Goal: Task Accomplishment & Management: Manage account settings

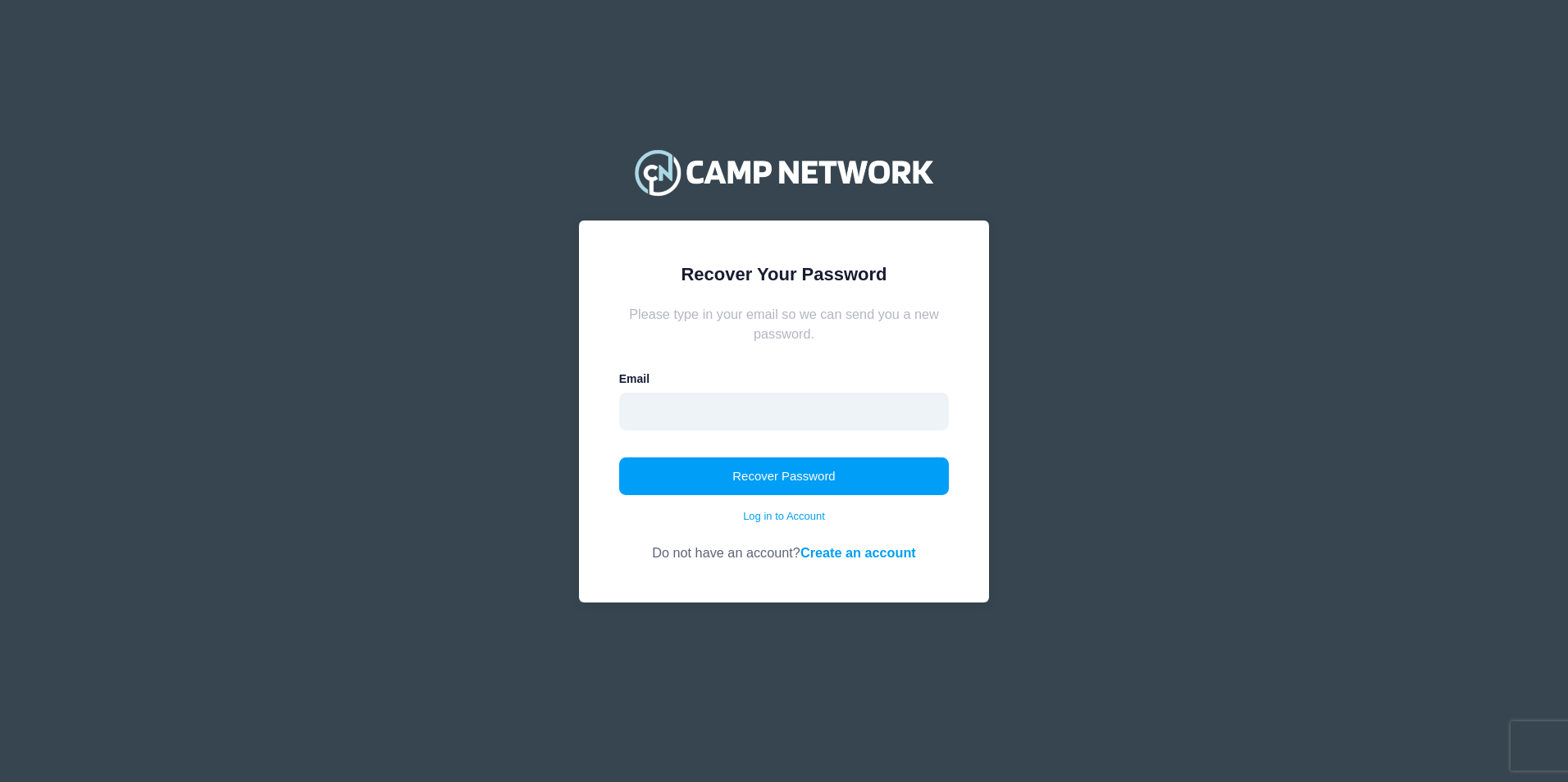
click at [831, 415] on input "email" at bounding box center [784, 412] width 330 height 38
type input "jonesnick005@gmail.com"
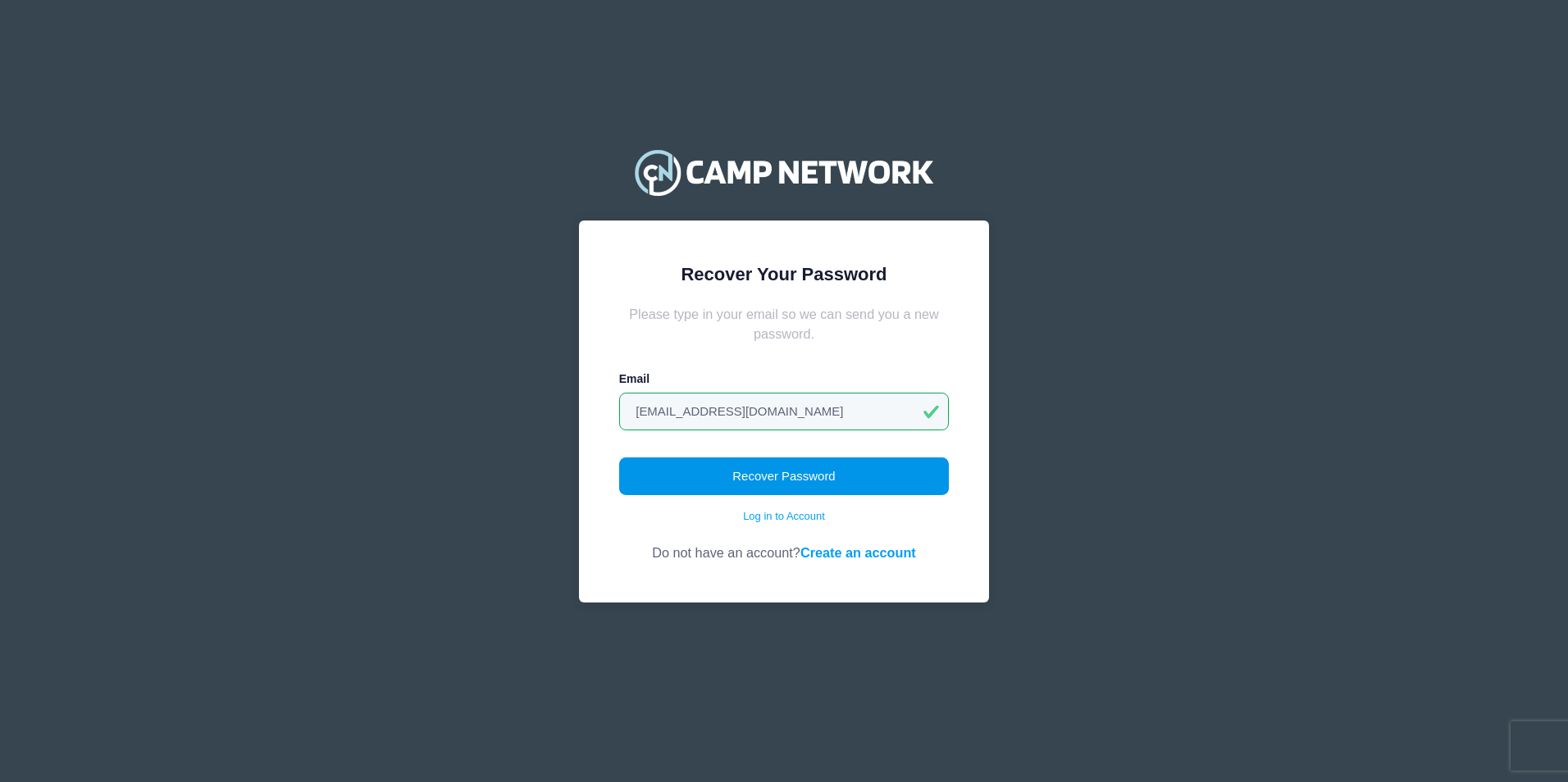
click at [749, 484] on button "Recover Password" at bounding box center [784, 476] width 330 height 38
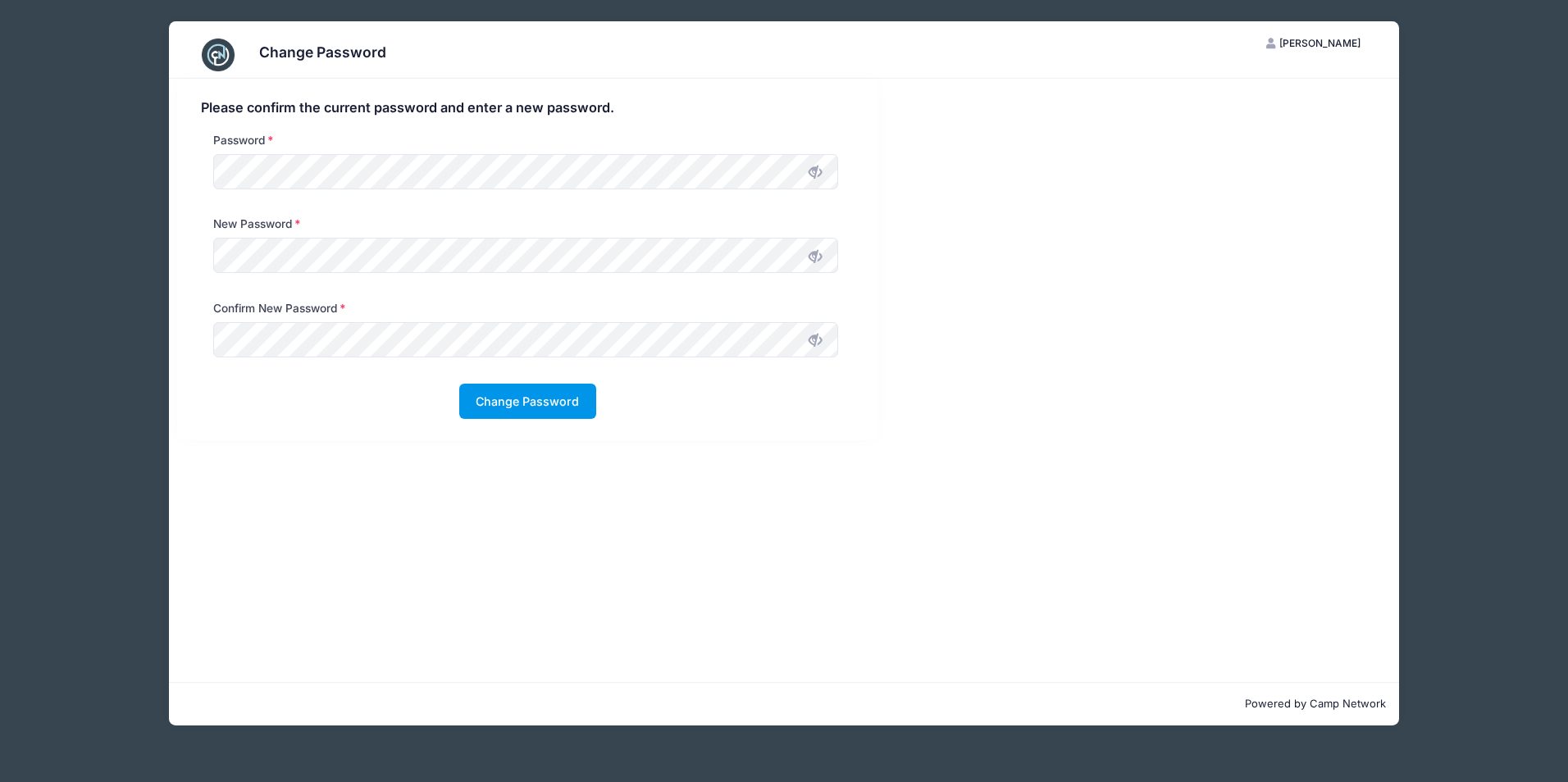
click at [523, 400] on button "Change Password" at bounding box center [527, 400] width 137 height 35
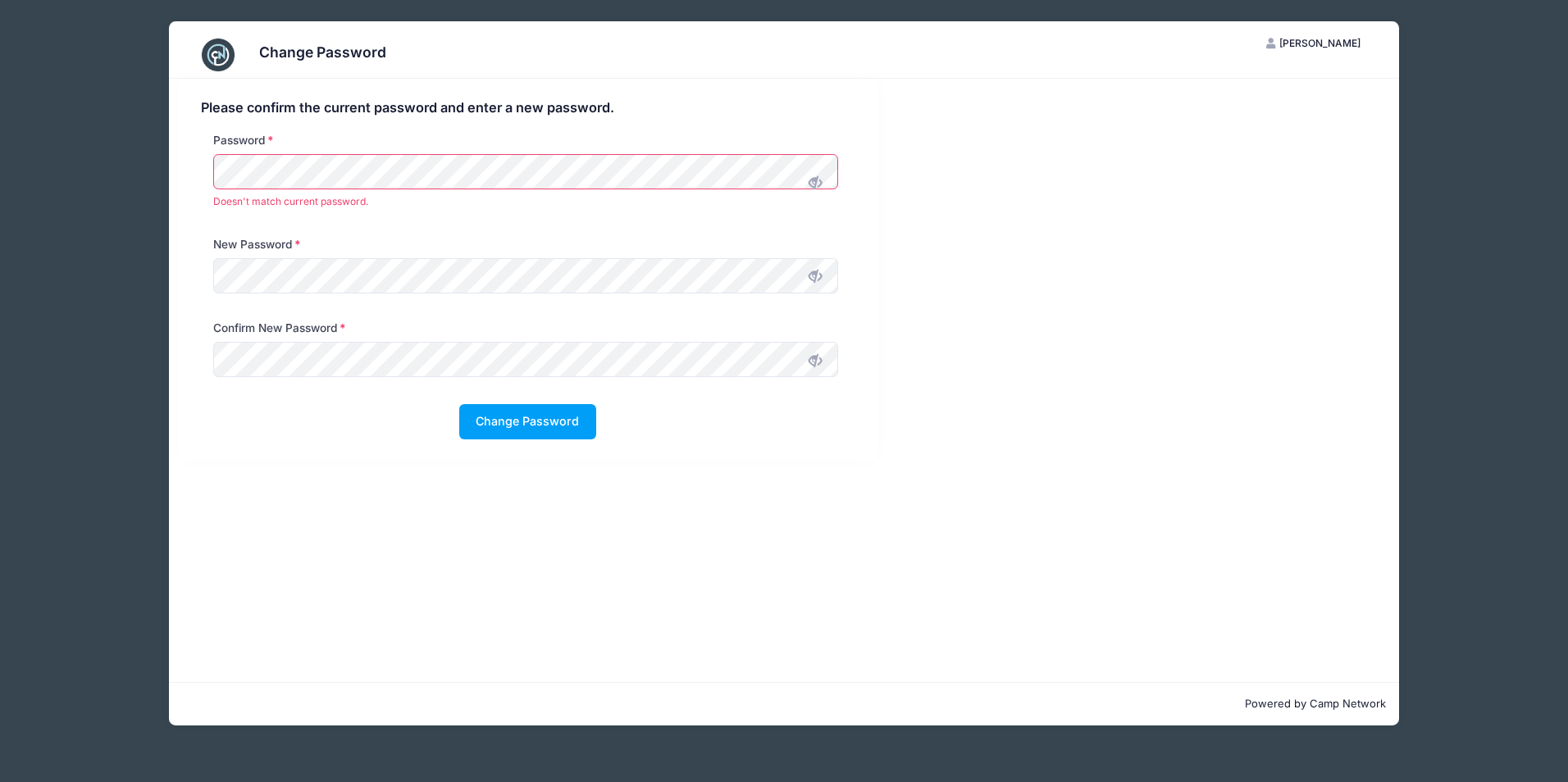
click at [815, 170] on span at bounding box center [815, 182] width 28 height 27
click at [818, 272] on div at bounding box center [525, 275] width 625 height 35
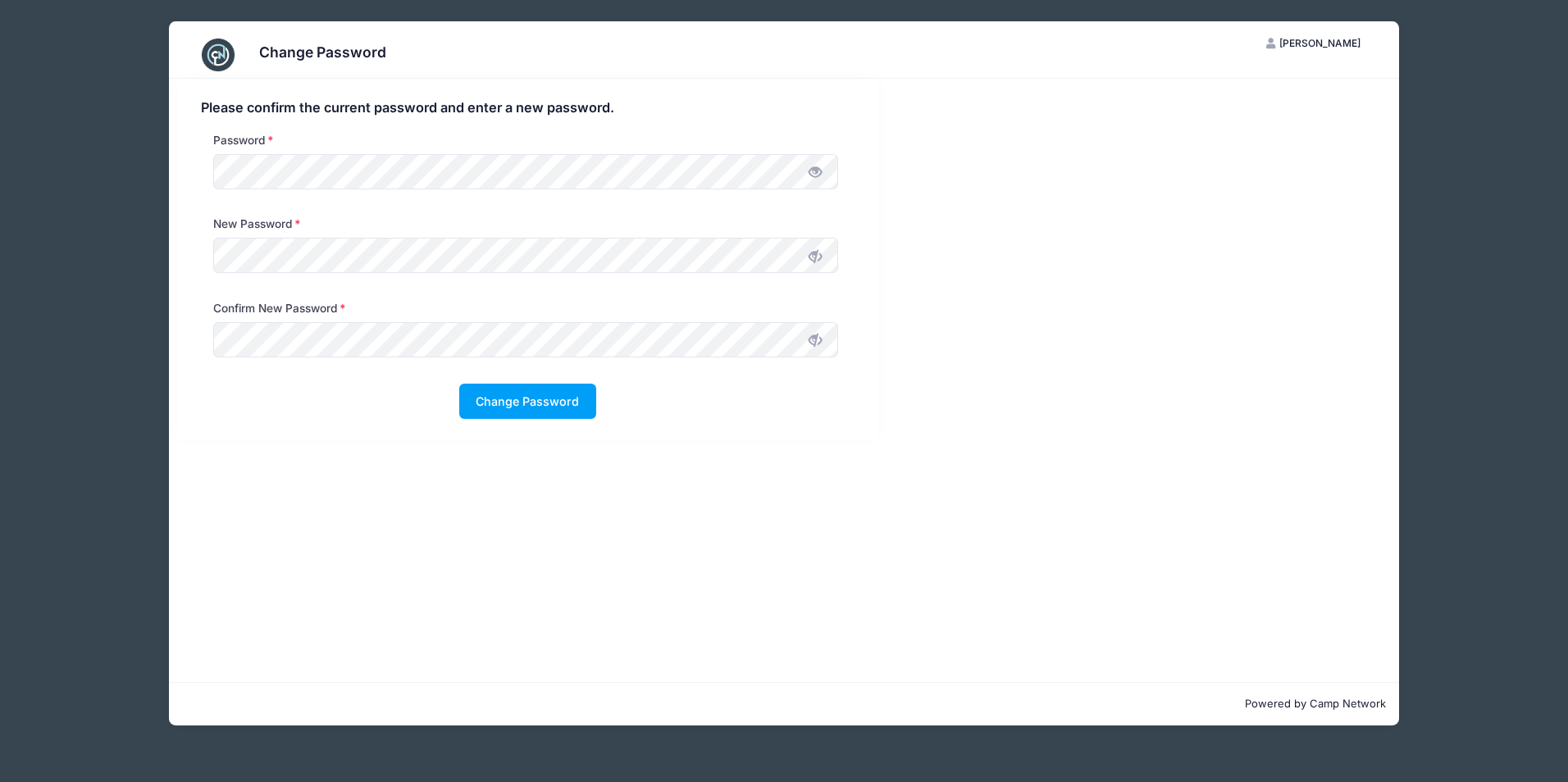
click at [811, 257] on icon at bounding box center [814, 256] width 13 height 13
click at [815, 340] on icon at bounding box center [814, 339] width 13 height 13
click at [564, 393] on button "Change Password" at bounding box center [527, 400] width 137 height 35
click at [540, 403] on button "Change Password" at bounding box center [527, 400] width 137 height 35
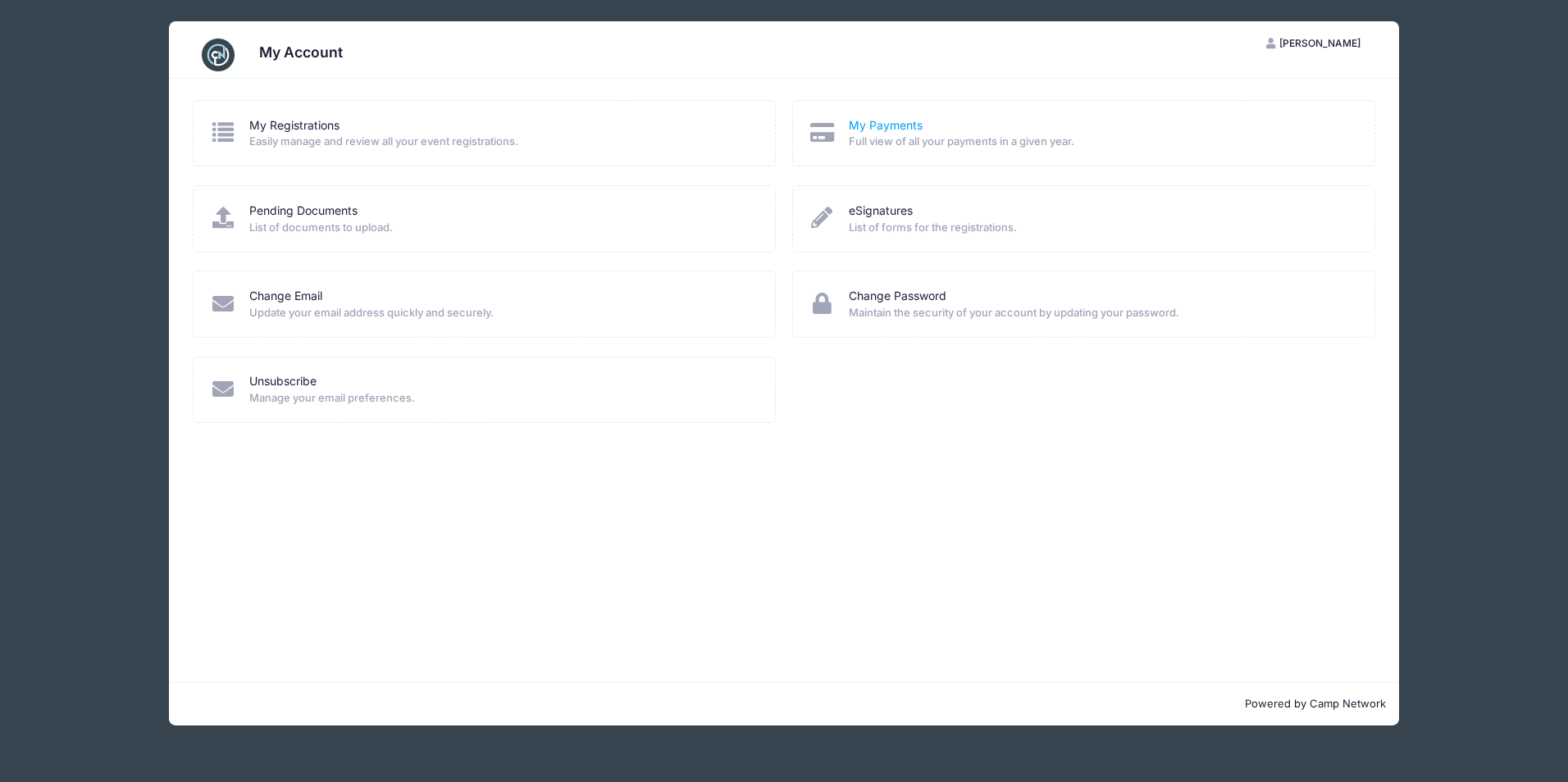
click at [892, 131] on link "My Payments" at bounding box center [885, 125] width 74 height 17
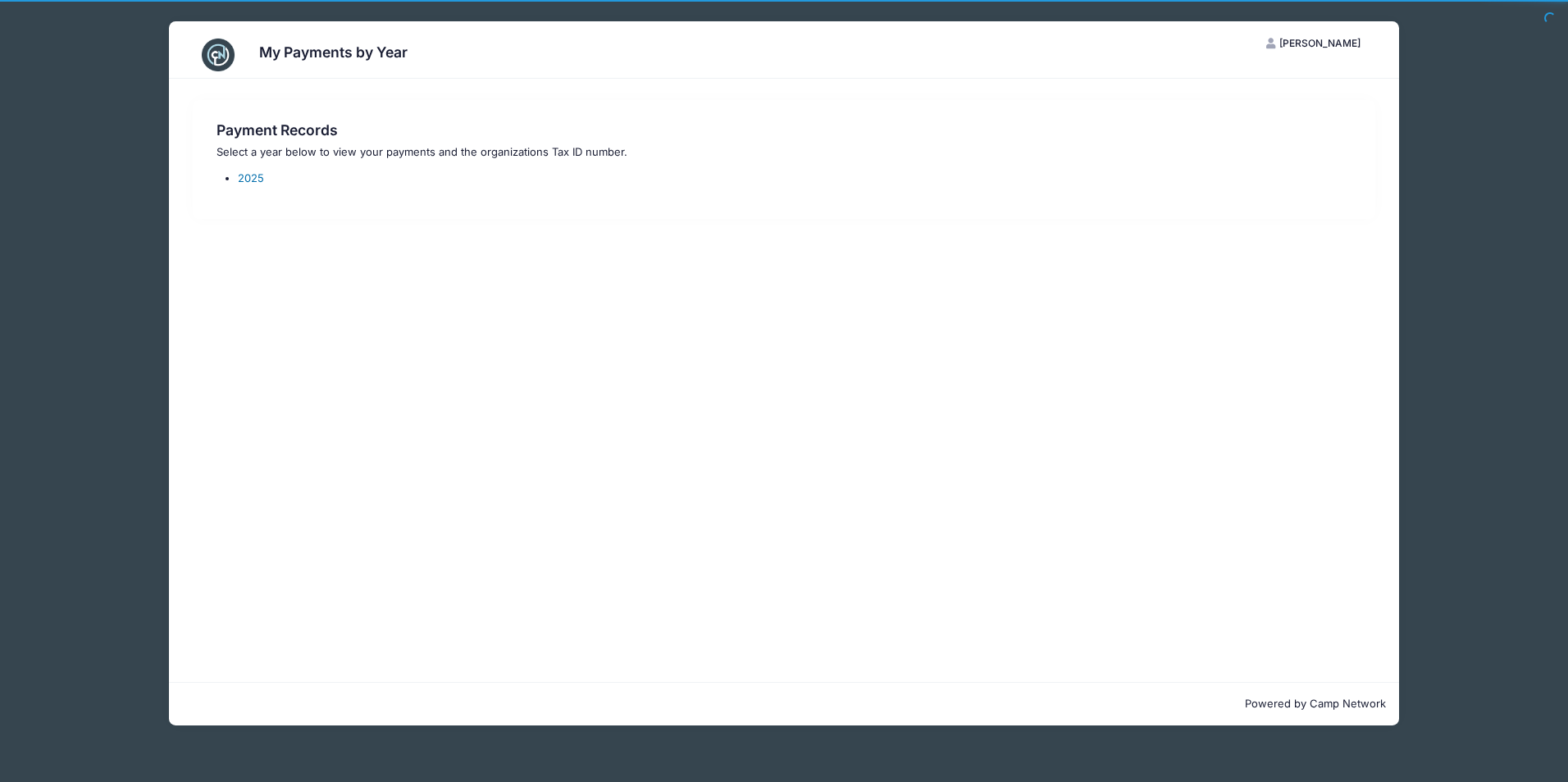
click at [256, 176] on link "2025" at bounding box center [251, 177] width 27 height 13
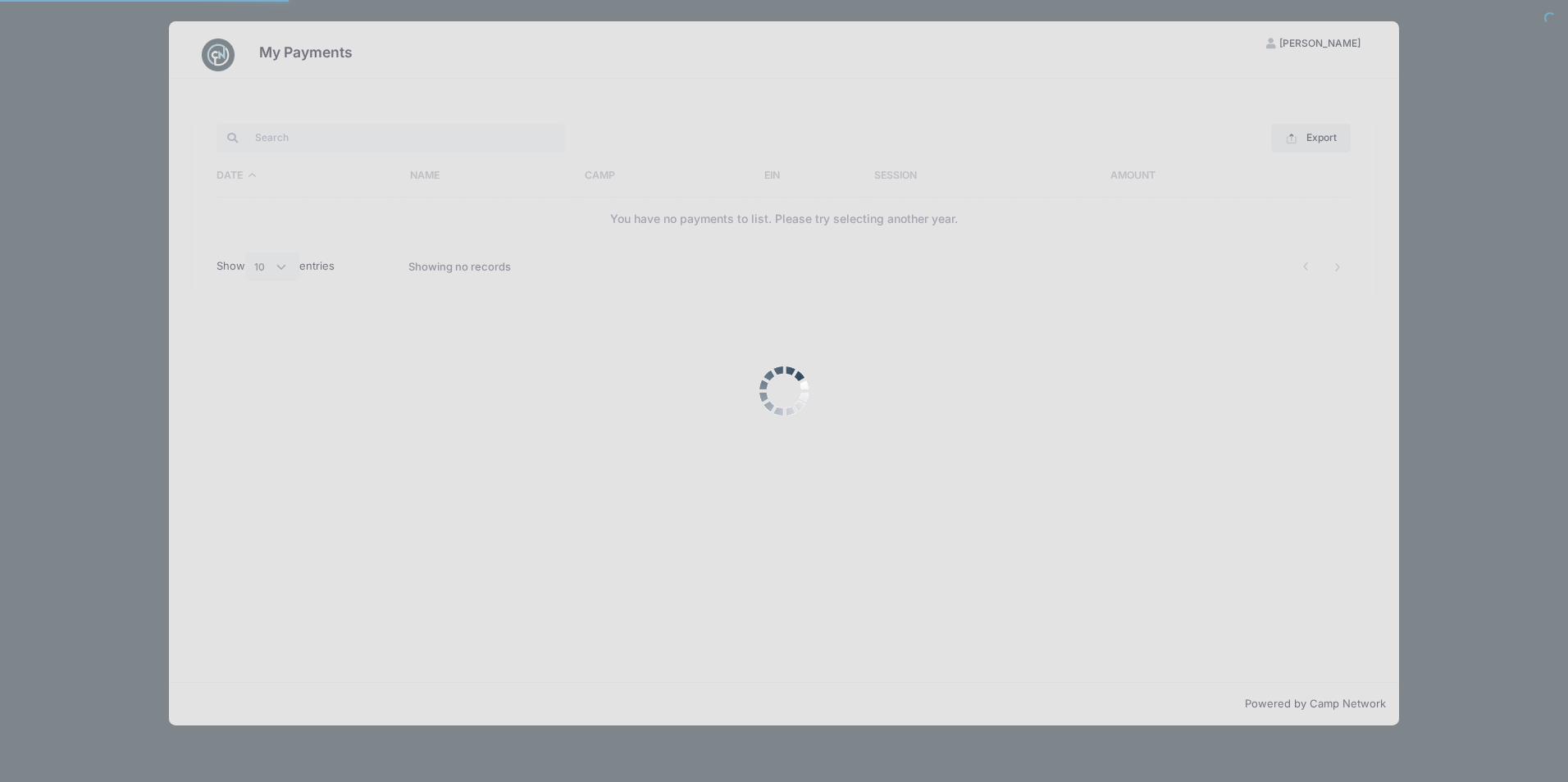
select select "10"
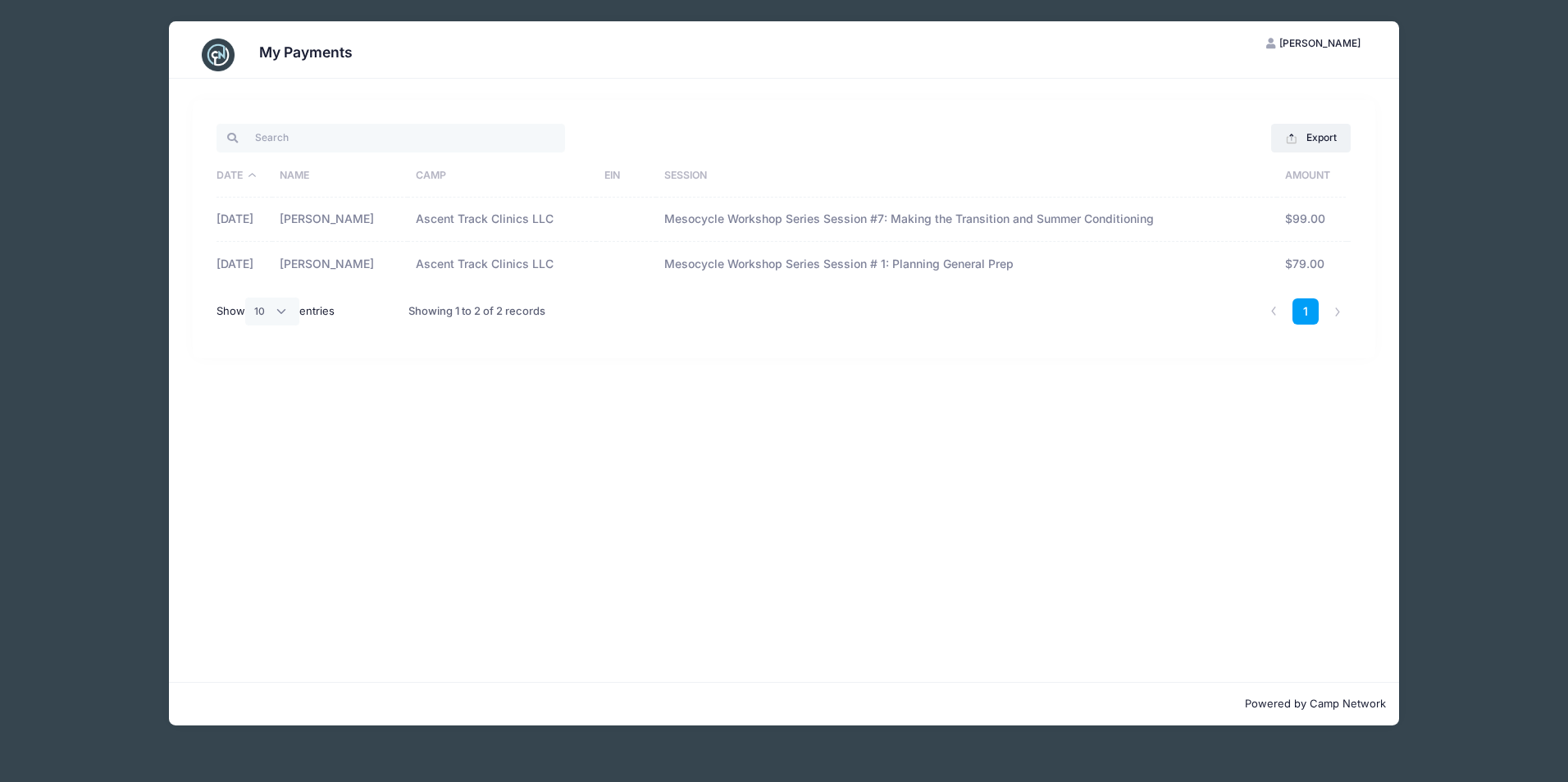
click at [271, 265] on td "[DATE]" at bounding box center [244, 263] width 55 height 44
click at [1305, 269] on td "$79.00" at bounding box center [1311, 263] width 69 height 44
click at [1318, 137] on button "Export" at bounding box center [1310, 137] width 80 height 27
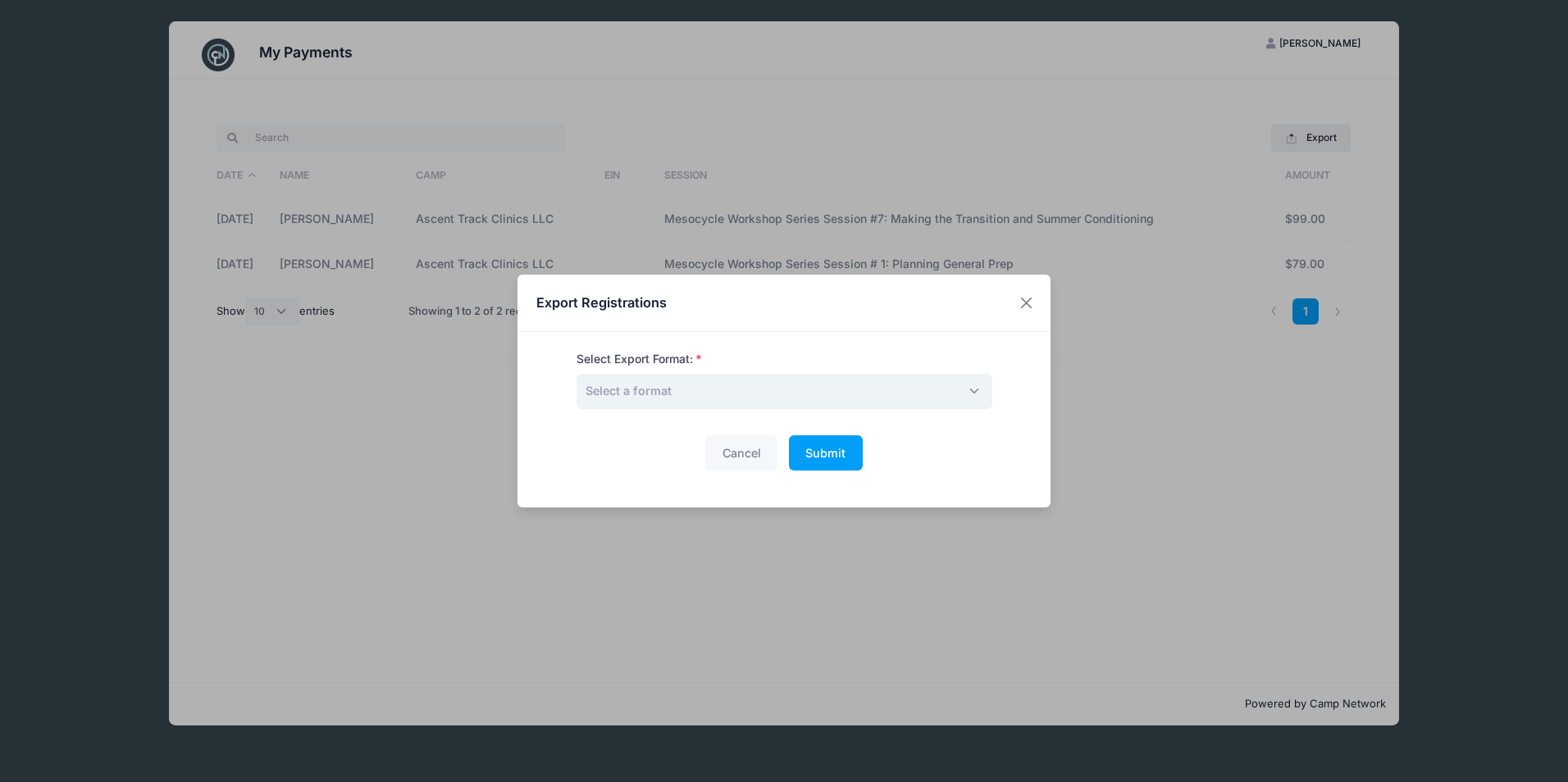
click at [958, 389] on span "Select a format" at bounding box center [785, 391] width 416 height 35
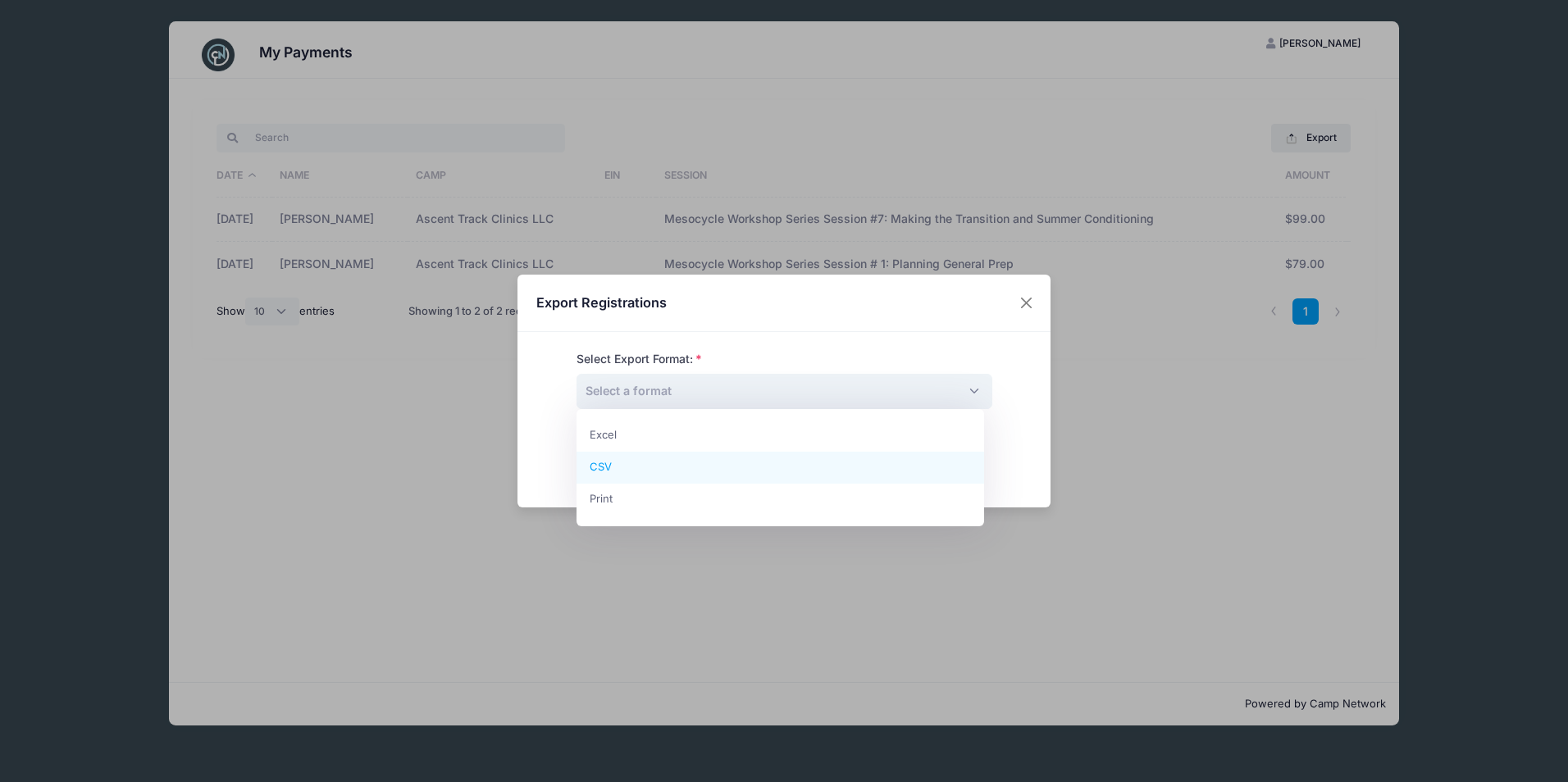
select select "csv"
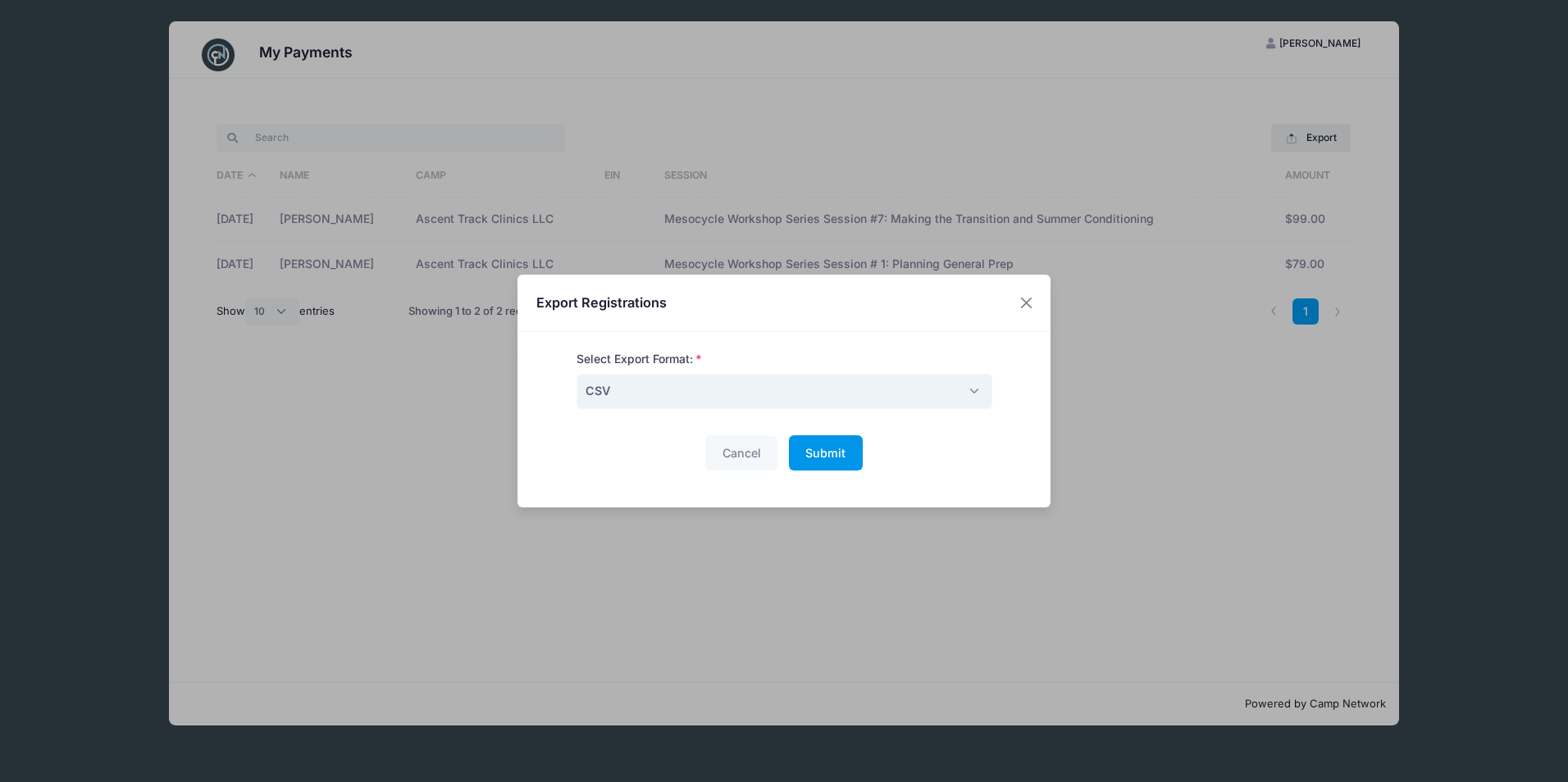
click at [831, 440] on button "Submit Please wait..." at bounding box center [826, 452] width 74 height 35
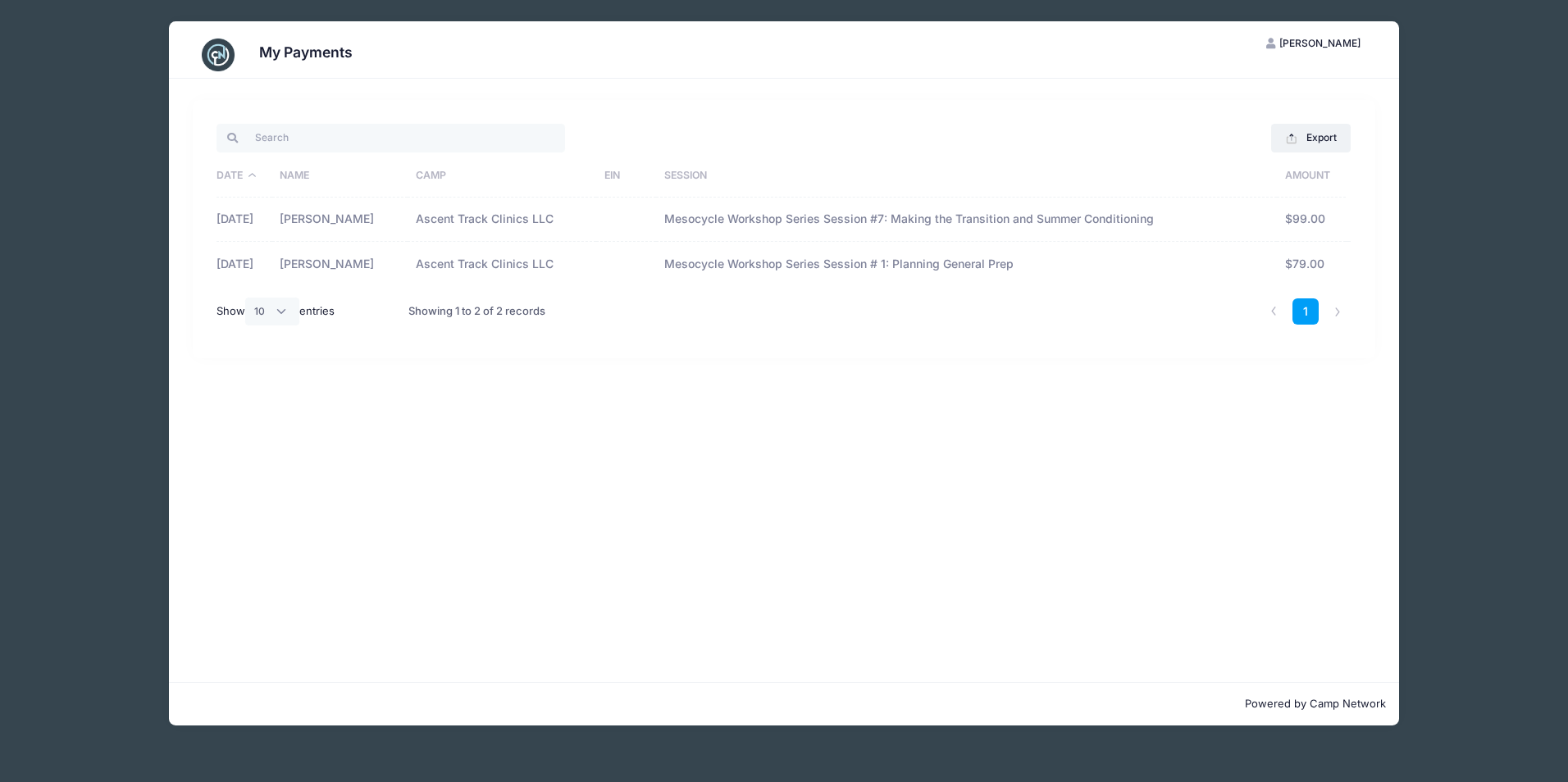
click at [337, 266] on td "Nicholas Jones" at bounding box center [340, 263] width 135 height 44
drag, startPoint x: 579, startPoint y: 260, endPoint x: 437, endPoint y: 254, distance: 142.1
click at [437, 254] on td "Ascent Track Clinics LLC" at bounding box center [501, 263] width 188 height 44
copy td "Ascent Track Clinics LLC"
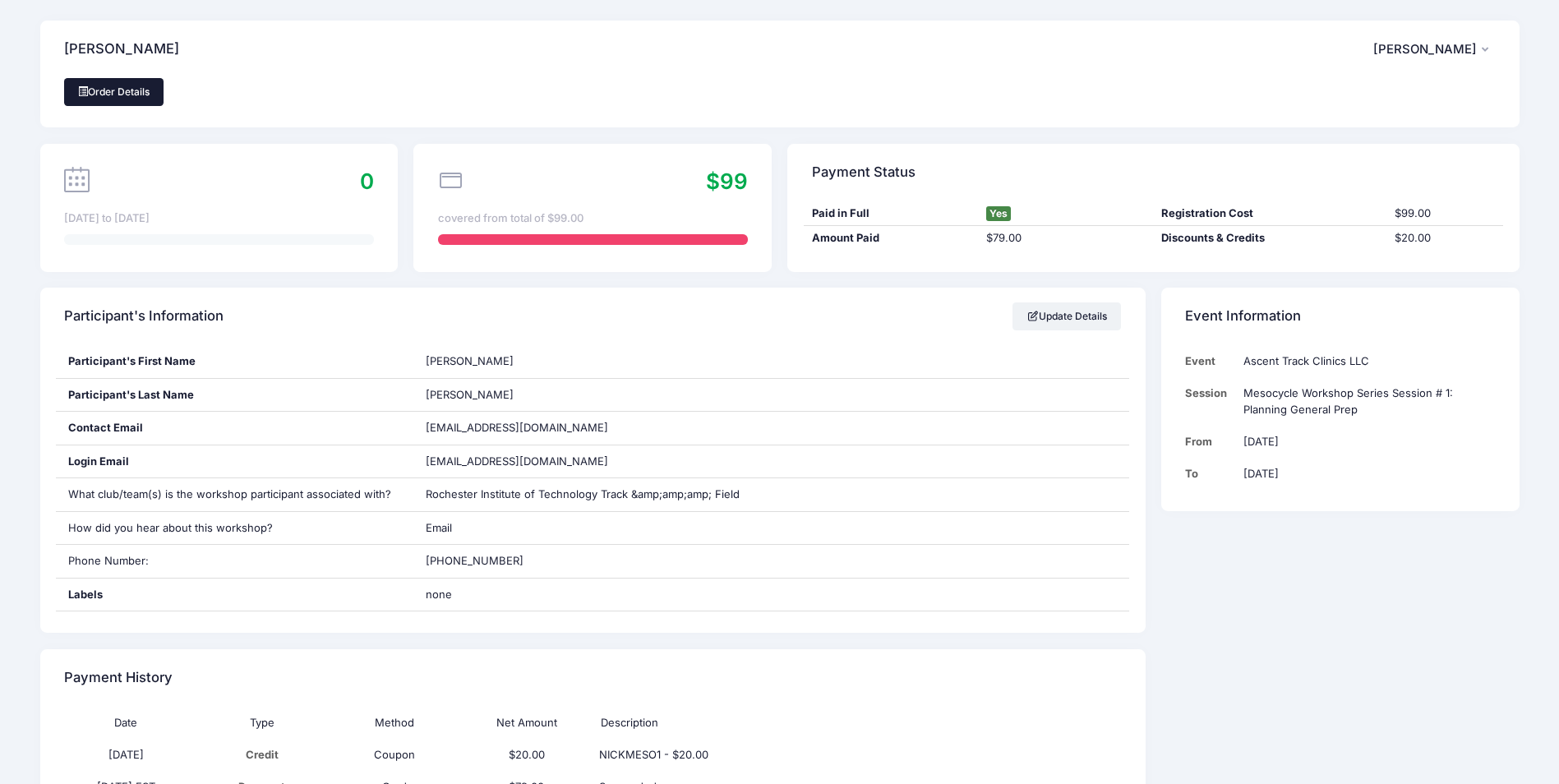
click at [128, 96] on link "Order Details" at bounding box center [114, 92] width 100 height 28
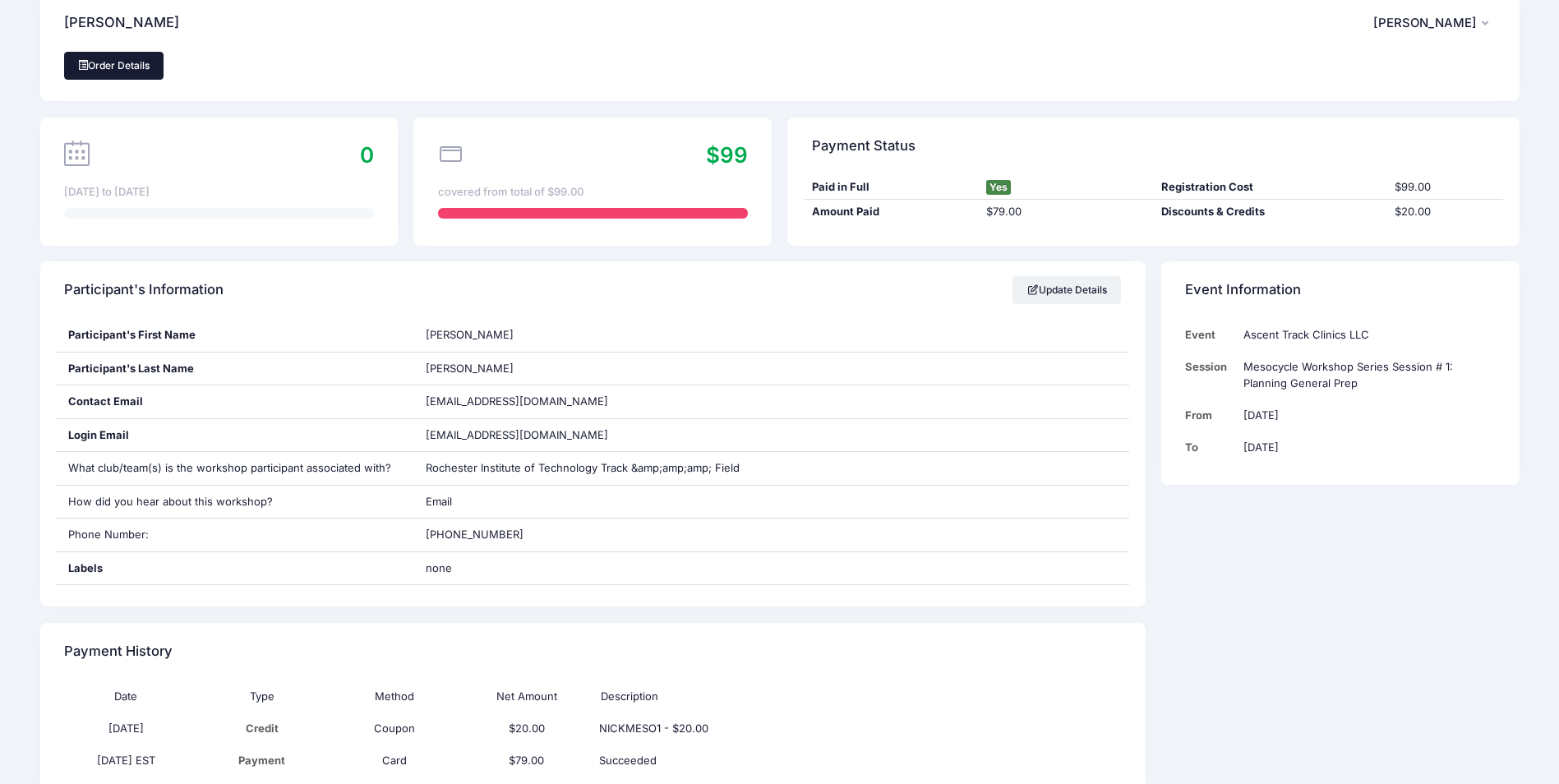
scroll to position [16, 0]
